Goal: Information Seeking & Learning: Learn about a topic

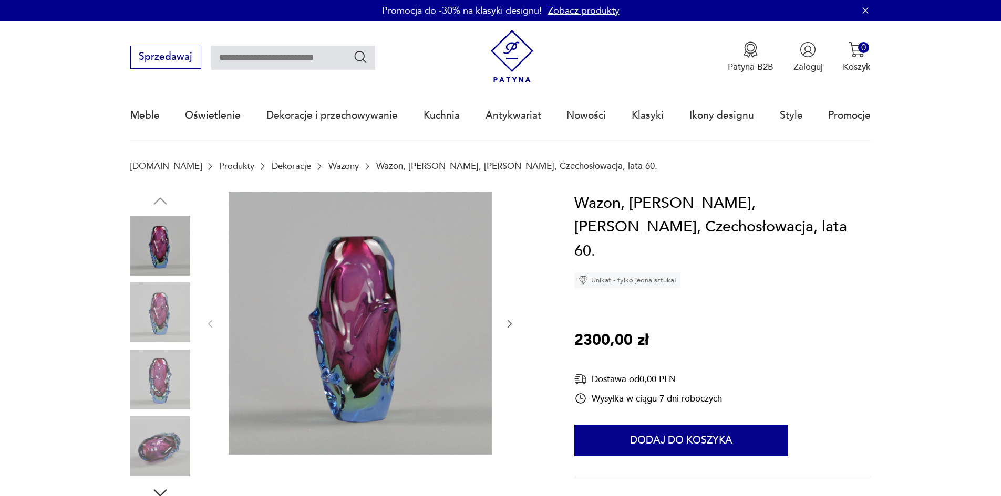
click at [513, 329] on icon "button" at bounding box center [509, 324] width 11 height 11
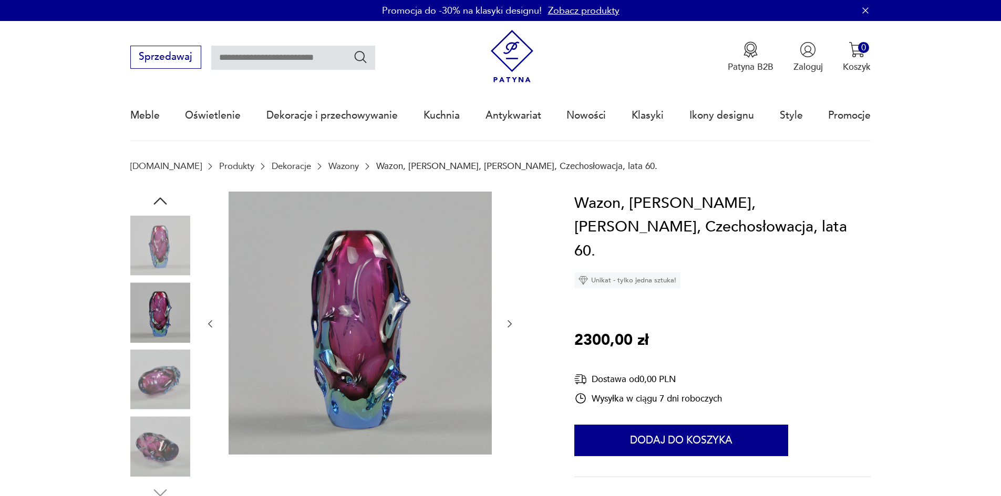
click at [514, 329] on icon "button" at bounding box center [509, 324] width 11 height 11
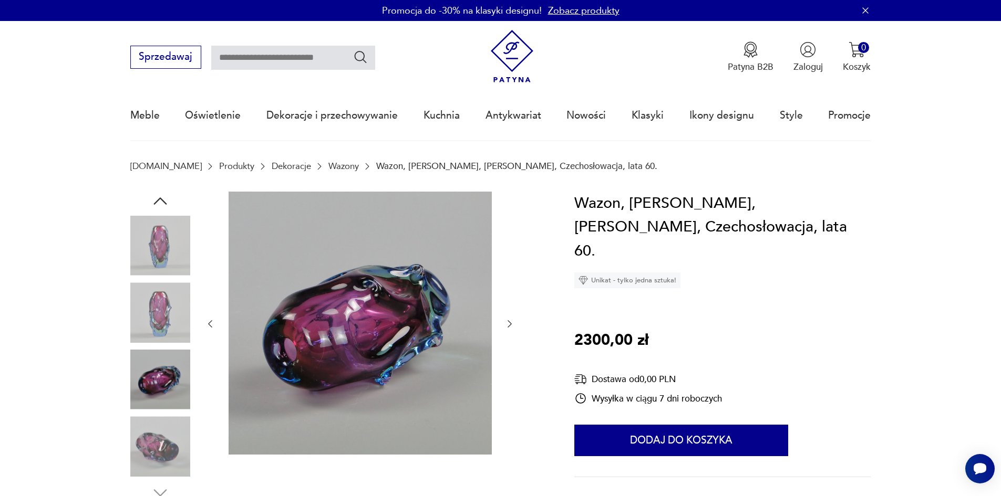
click at [514, 329] on icon "button" at bounding box center [509, 324] width 11 height 11
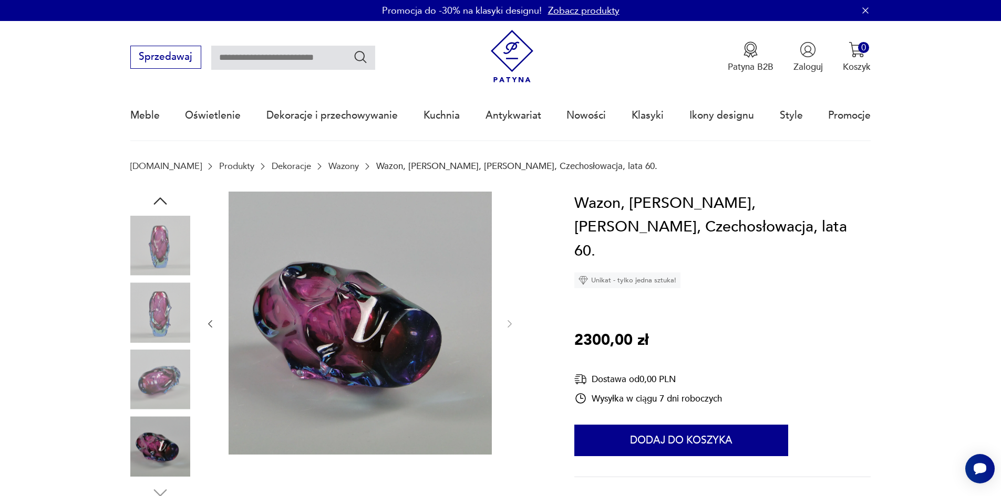
click at [328, 165] on link "Wazony" at bounding box center [343, 166] width 30 height 10
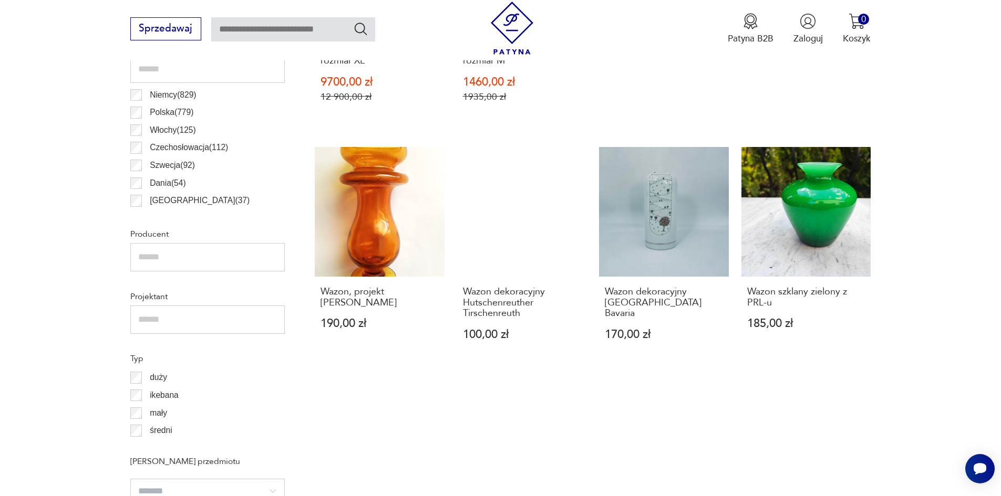
scroll to position [612, 0]
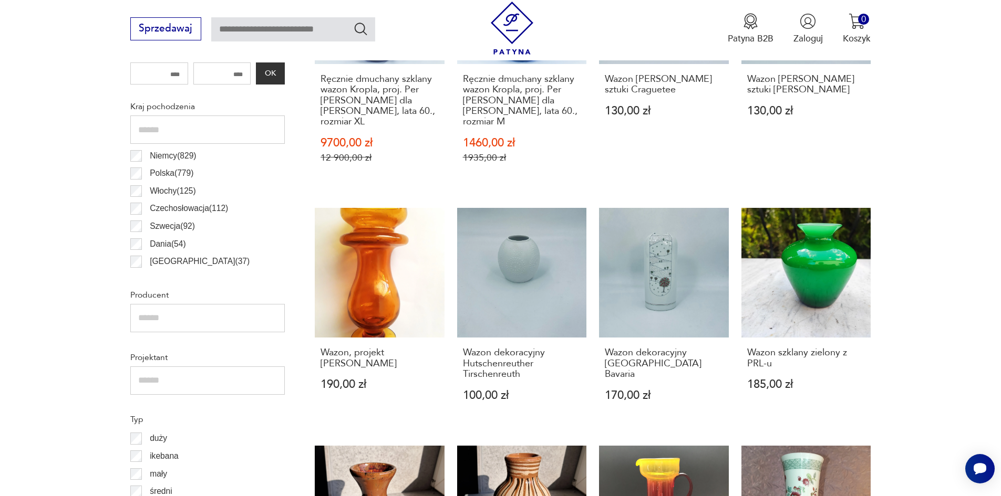
click at [276, 41] on div "Sprzedawaj Patyna B2B Zaloguj 0 Koszyk Twój koszyk ( 0 ) Brak produktów w koszy…" at bounding box center [500, 30] width 1001 height 60
click at [279, 30] on input "text" at bounding box center [293, 29] width 164 height 24
type input "**********"
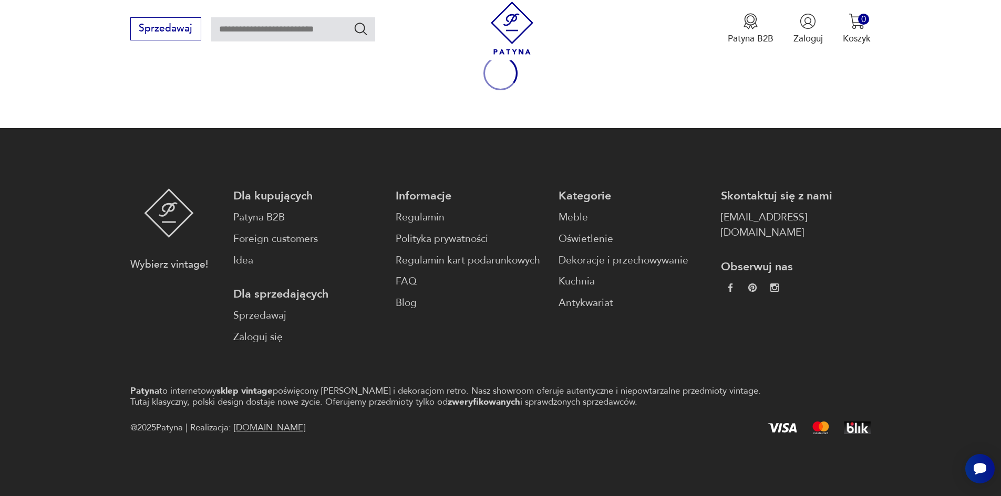
type input "**********"
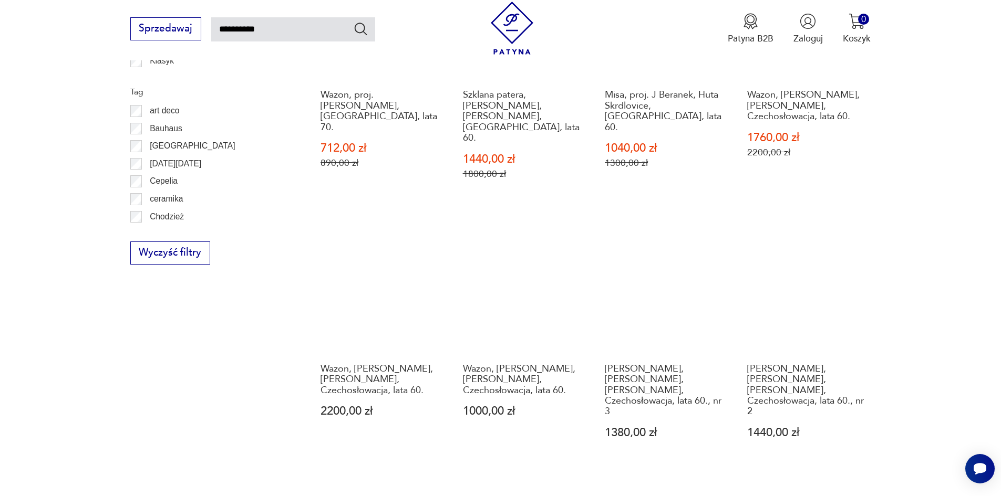
scroll to position [913, 0]
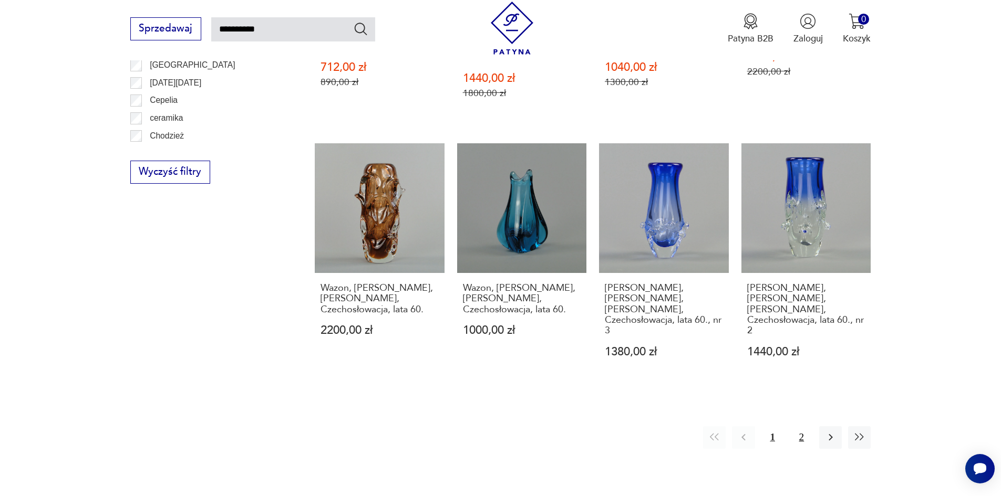
click at [795, 426] on button "2" at bounding box center [801, 437] width 23 height 23
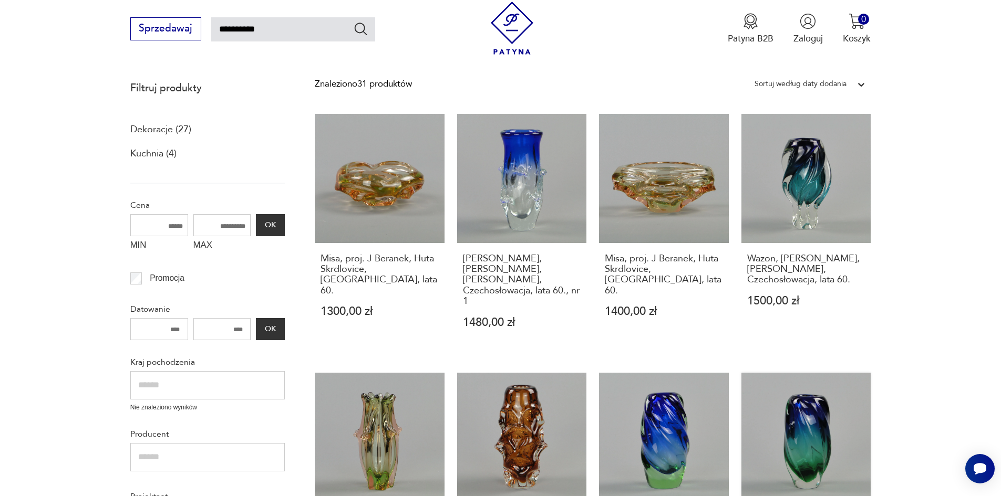
scroll to position [113, 0]
